Goal: Task Accomplishment & Management: Use online tool/utility

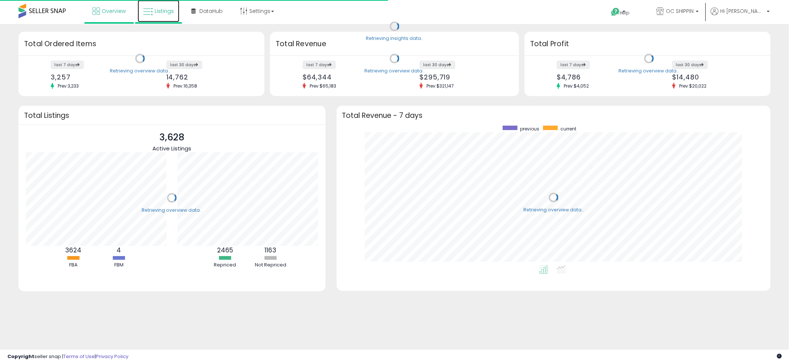
scroll to position [139, 419]
click at [139, 8] on link "Listings" at bounding box center [159, 11] width 42 height 22
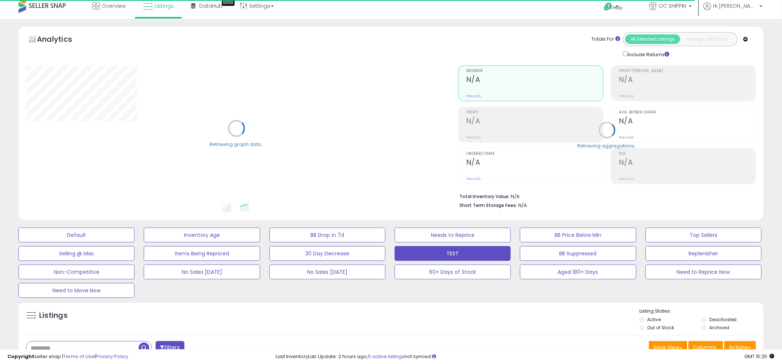
scroll to position [6, 0]
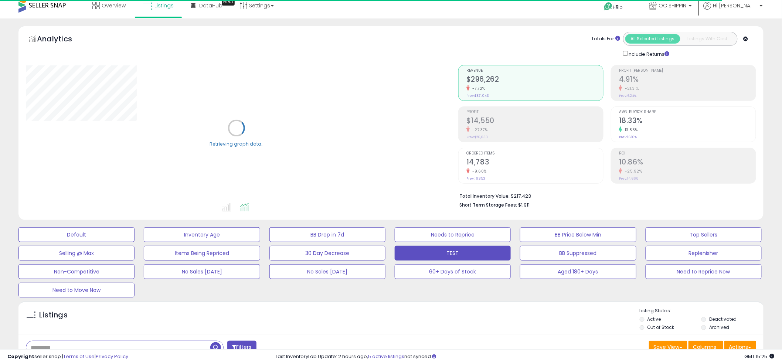
click at [40, 343] on input "text" at bounding box center [118, 347] width 184 height 13
paste input "**********"
type input "**********"
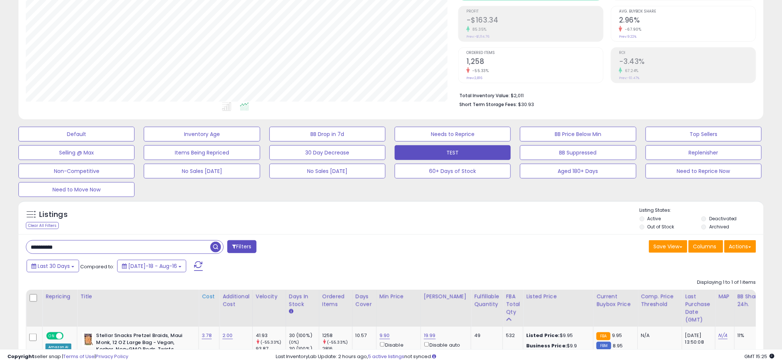
scroll to position [171, 0]
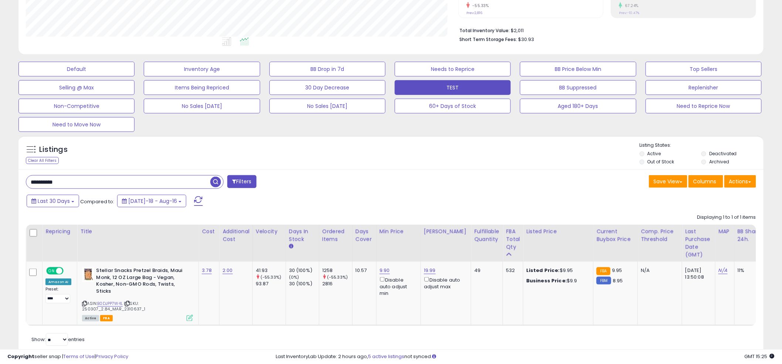
click at [376, 173] on div "**********" at bounding box center [390, 262] width 745 height 186
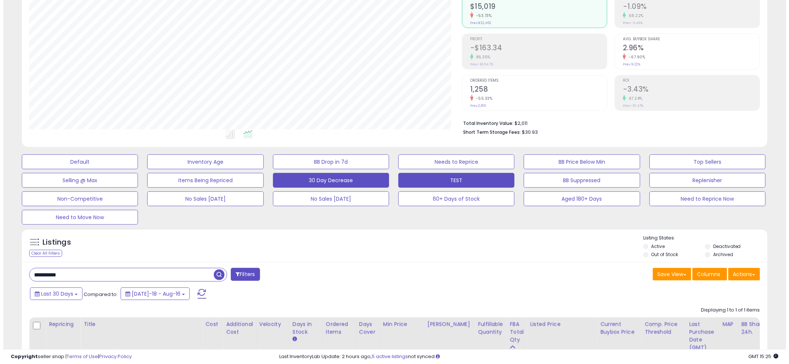
scroll to position [0, 0]
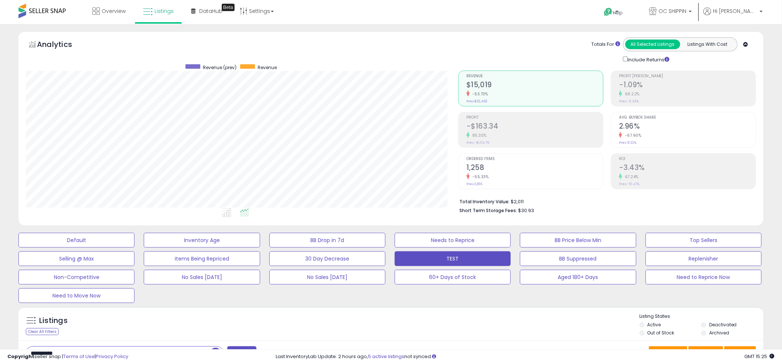
click at [507, 93] on div "-53.73%" at bounding box center [535, 94] width 137 height 7
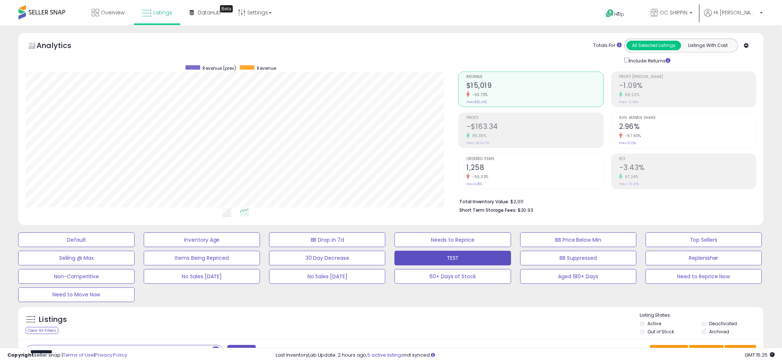
scroll to position [369612, 369330]
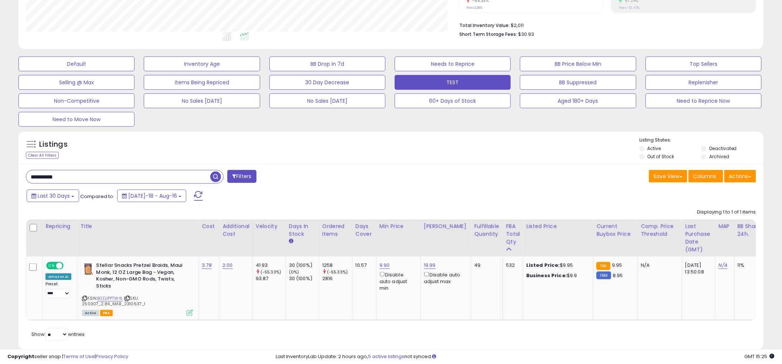
click at [215, 178] on span "button" at bounding box center [215, 177] width 11 height 11
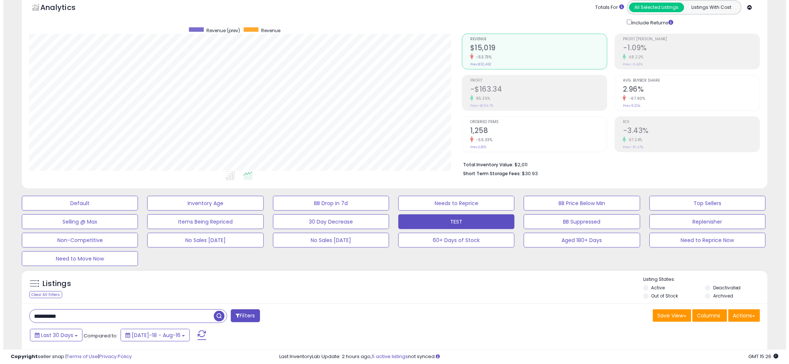
scroll to position [27, 0]
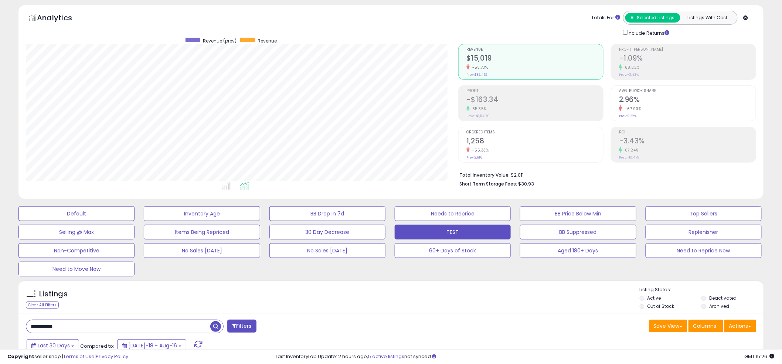
click at [508, 108] on div "85.35%" at bounding box center [535, 108] width 137 height 7
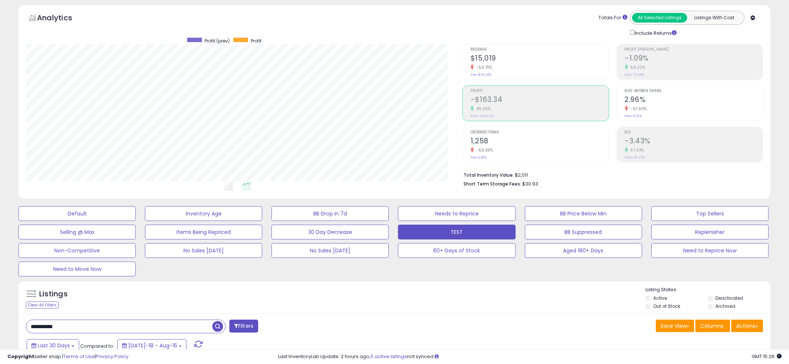
scroll to position [369612, 369330]
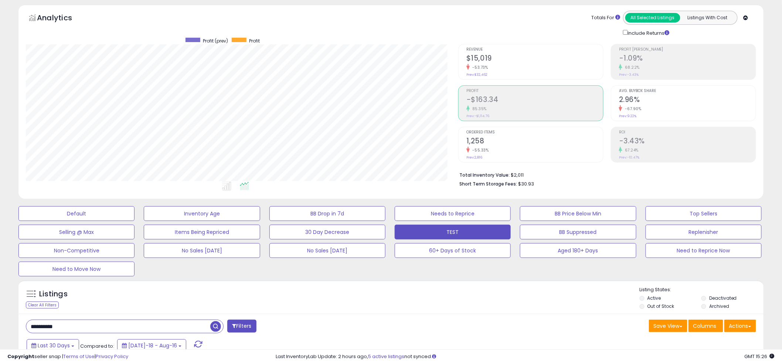
click at [485, 145] on h2 "1,258" at bounding box center [535, 142] width 137 height 10
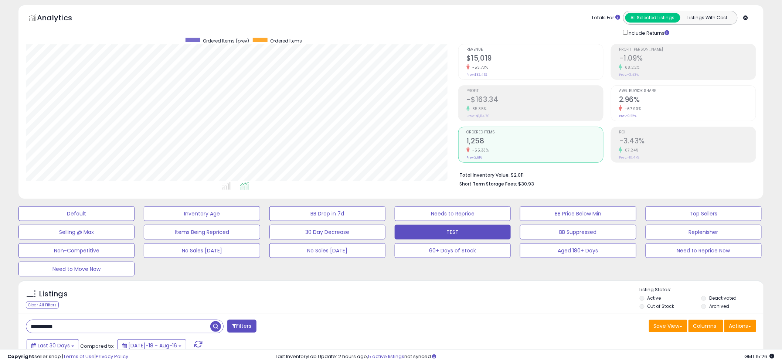
click at [438, 24] on div "Analytics Totals For All Selected Listings Listings With Cost Include Returns" at bounding box center [391, 24] width 731 height 26
click at [378, 16] on div "Analytics Totals For All Selected Listings Listings With Cost Include Returns" at bounding box center [391, 24] width 731 height 26
click at [392, 14] on div "Analytics Totals For All Selected Listings Listings With Cost Include Returns" at bounding box center [391, 24] width 731 height 26
click at [392, 16] on div "Analytics Totals For All Selected Listings Listings With Cost Include Returns" at bounding box center [391, 24] width 731 height 26
click at [393, 19] on div "Analytics Totals For All Selected Listings Listings With Cost Include Returns" at bounding box center [391, 24] width 731 height 26
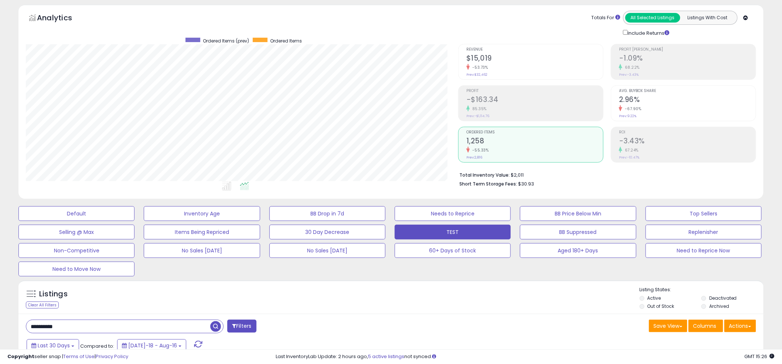
click at [392, 21] on div "Analytics Totals For All Selected Listings Listings With Cost Include Returns" at bounding box center [391, 24] width 731 height 26
drag, startPoint x: 494, startPoint y: 143, endPoint x: 428, endPoint y: 61, distance: 105.6
click at [493, 142] on h2 "1,258" at bounding box center [535, 142] width 137 height 10
drag, startPoint x: 392, startPoint y: 20, endPoint x: 752, endPoint y: 39, distance: 360.7
click at [392, 20] on div "Analytics Totals For All Selected Listings Listings With Cost Include Returns" at bounding box center [391, 24] width 731 height 26
